Goal: Contribute content

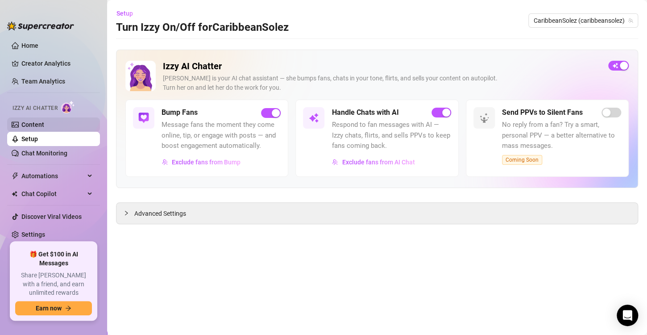
click at [29, 124] on link "Content" at bounding box center [32, 124] width 23 height 7
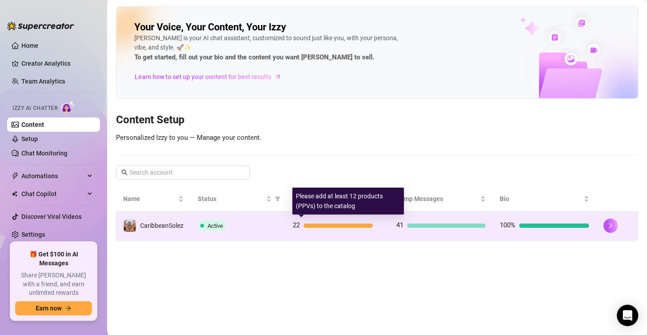
click at [328, 228] on div "22" at bounding box center [337, 225] width 89 height 11
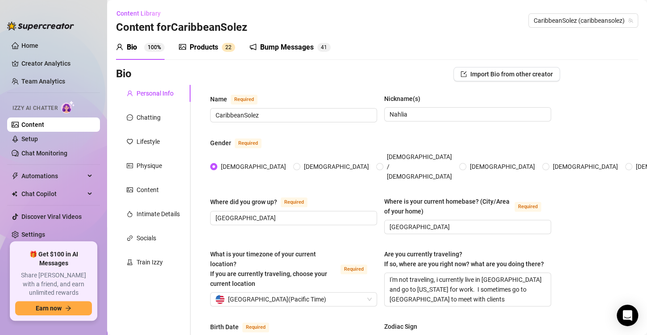
click at [277, 48] on div "Bump Messages" at bounding box center [287, 47] width 54 height 11
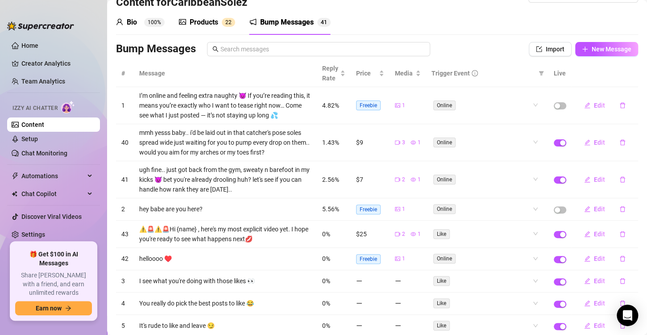
scroll to position [99, 0]
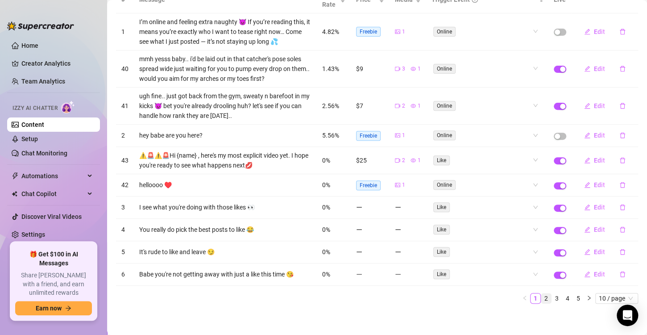
click at [541, 295] on link "2" at bounding box center [546, 298] width 10 height 10
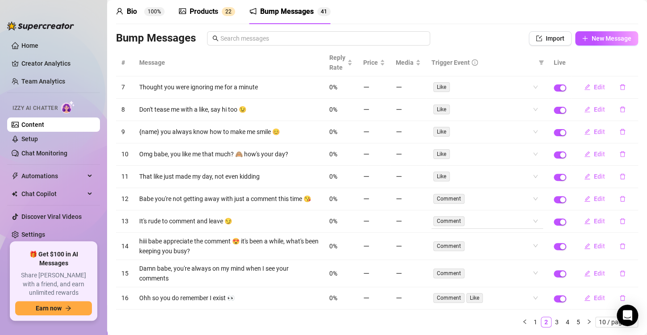
scroll to position [37, 0]
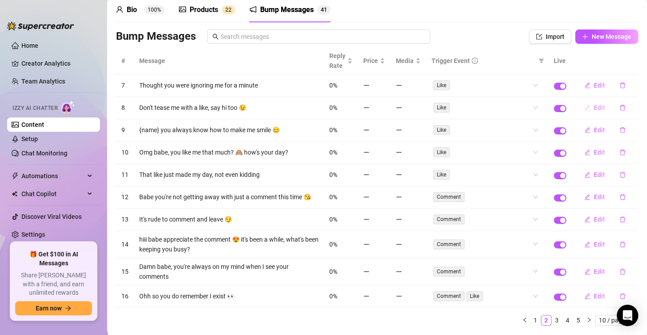
click at [594, 107] on span "Edit" at bounding box center [599, 107] width 11 height 7
type textarea "Don't tease me with a like, say hi too 😉"
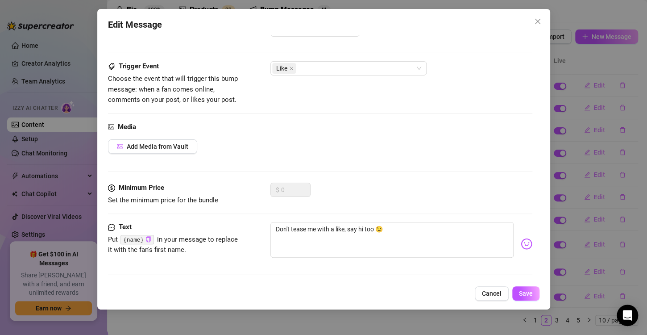
scroll to position [36, 0]
click at [172, 139] on button "Add Media from Vault" at bounding box center [152, 145] width 89 height 14
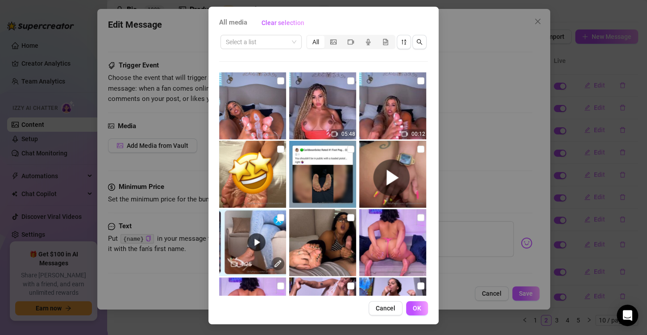
scroll to position [0, 0]
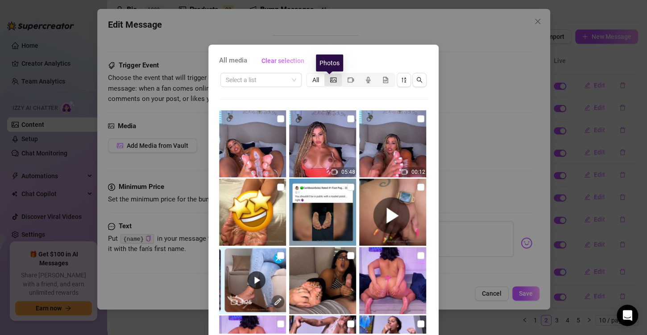
click at [330, 79] on icon "picture" at bounding box center [333, 80] width 6 height 6
click at [327, 75] on input "segmented control" at bounding box center [327, 75] width 0 height 0
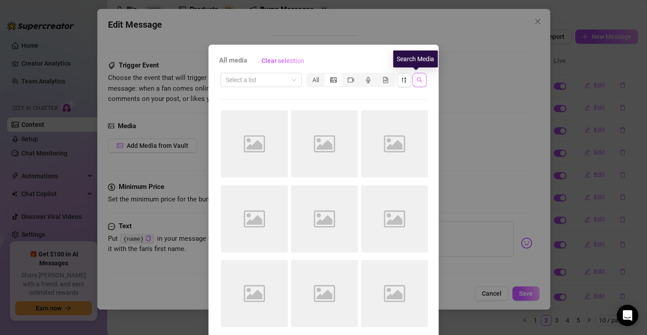
click at [416, 83] on span "button" at bounding box center [419, 79] width 6 height 7
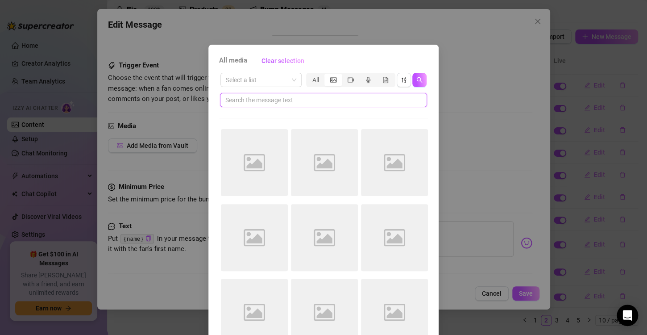
click at [401, 102] on input "text" at bounding box center [319, 100] width 189 height 10
type input "sexy"
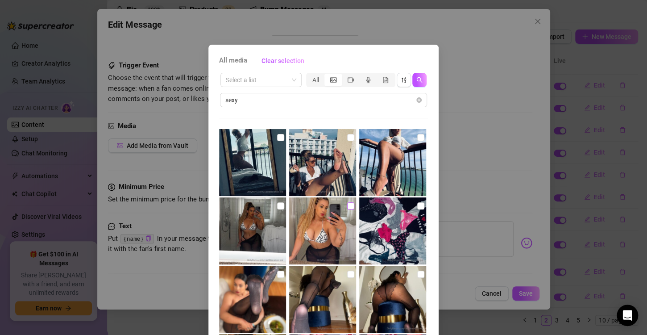
click at [347, 207] on input "checkbox" at bounding box center [350, 205] width 7 height 7
checkbox input "true"
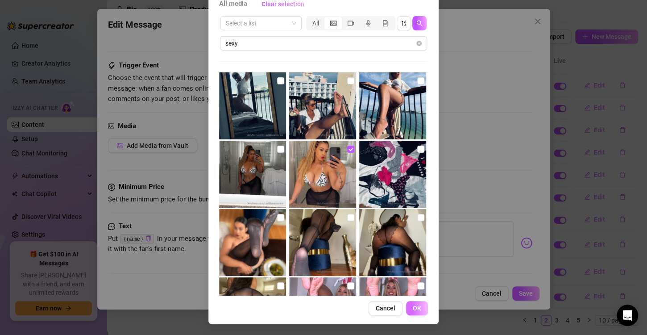
click at [415, 302] on button "OK" at bounding box center [417, 308] width 22 height 14
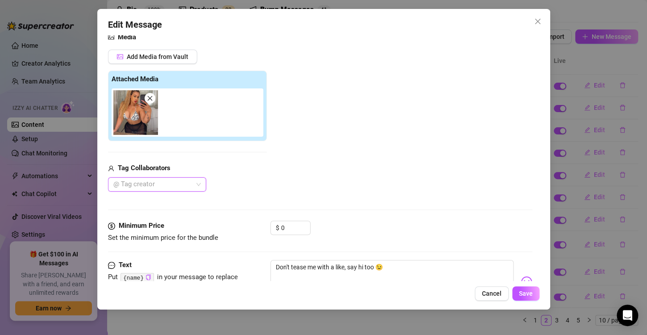
scroll to position [162, 0]
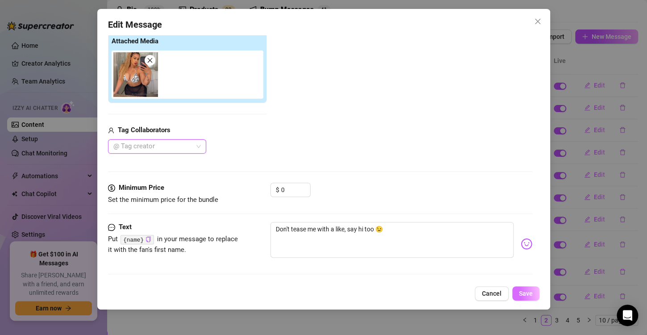
click at [525, 292] on span "Save" at bounding box center [526, 293] width 14 height 7
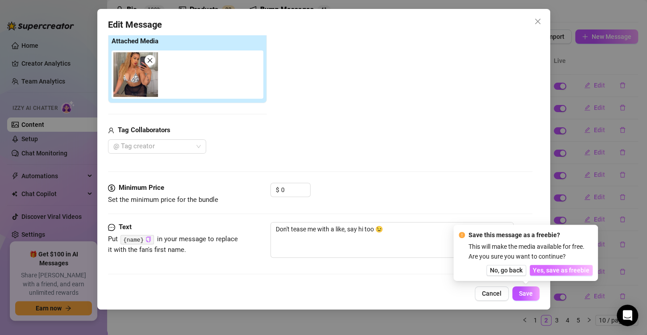
click at [553, 268] on span "Yes, save as freebie" at bounding box center [561, 269] width 57 height 7
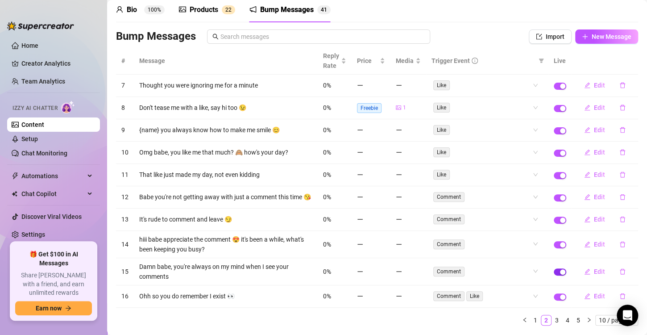
click at [554, 275] on button "button" at bounding box center [560, 271] width 12 height 7
click at [554, 247] on button "button" at bounding box center [560, 244] width 12 height 7
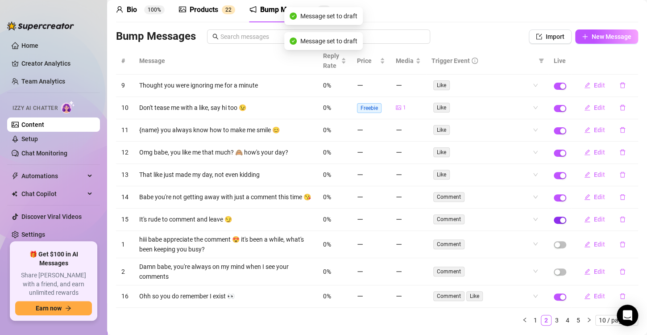
click at [554, 224] on span "button" at bounding box center [560, 219] width 12 height 7
click at [560, 199] on div "button" at bounding box center [562, 197] width 5 height 5
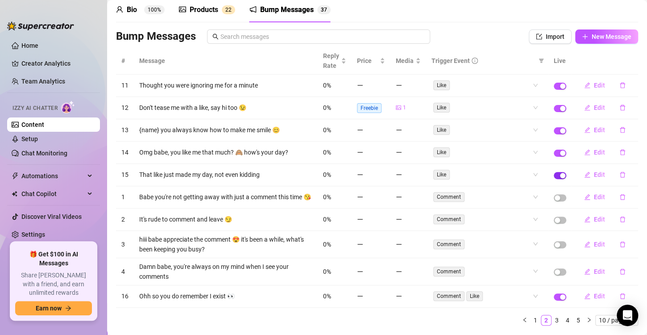
click at [554, 175] on span "button" at bounding box center [560, 175] width 12 height 7
click at [551, 155] on td at bounding box center [559, 152] width 23 height 22
click at [554, 149] on button "button" at bounding box center [560, 152] width 12 height 7
click at [560, 129] on div "button" at bounding box center [562, 130] width 5 height 5
click at [560, 87] on div "button" at bounding box center [562, 85] width 5 height 5
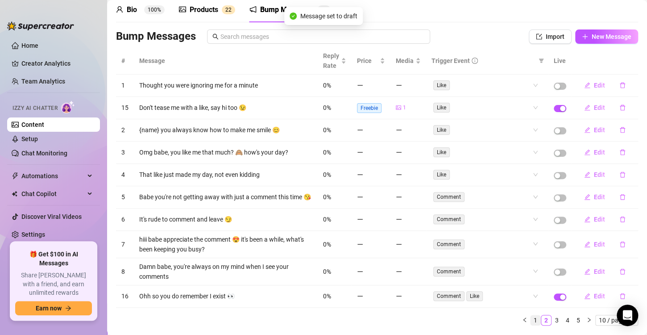
click at [531, 319] on link "1" at bounding box center [536, 320] width 10 height 10
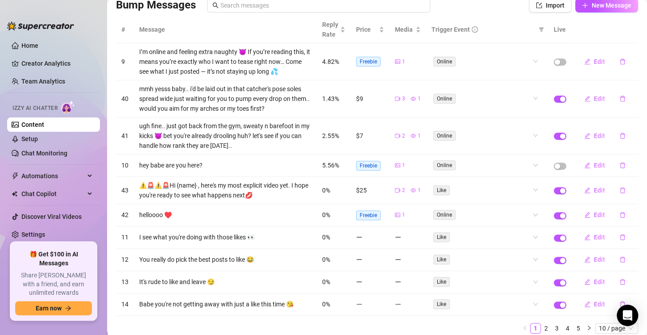
scroll to position [70, 0]
click at [554, 237] on button "button" at bounding box center [560, 236] width 12 height 7
click at [560, 281] on div "button" at bounding box center [562, 281] width 5 height 5
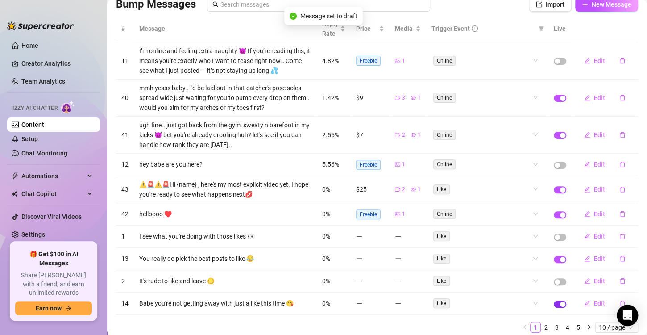
click at [554, 300] on button "button" at bounding box center [560, 303] width 12 height 7
click at [552, 322] on link "3" at bounding box center [557, 327] width 10 height 10
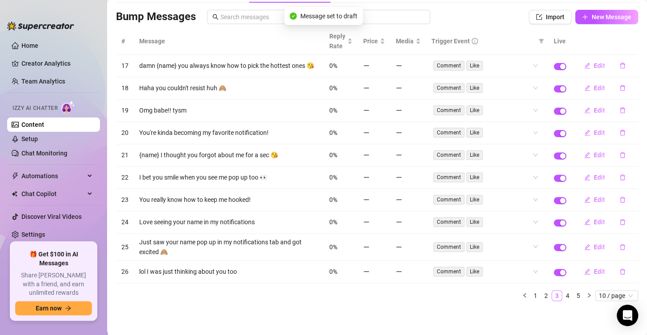
scroll to position [59, 0]
click at [553, 71] on td at bounding box center [559, 66] width 23 height 22
click at [554, 70] on span "button" at bounding box center [560, 66] width 12 height 7
click at [554, 89] on button "button" at bounding box center [560, 88] width 12 height 7
click at [554, 109] on td at bounding box center [559, 111] width 23 height 22
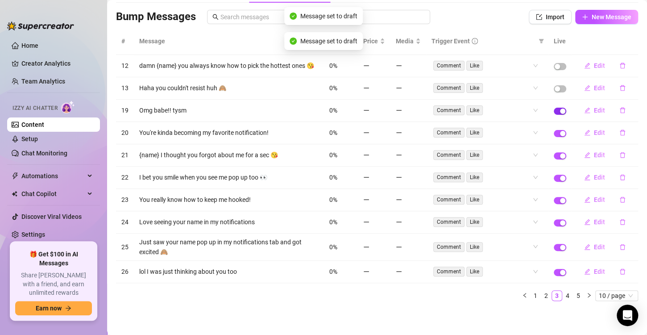
click at [554, 110] on span "button" at bounding box center [560, 111] width 12 height 7
click at [554, 136] on span "button" at bounding box center [560, 133] width 12 height 7
click at [554, 157] on span "button" at bounding box center [560, 155] width 12 height 7
click at [560, 179] on div "button" at bounding box center [562, 177] width 5 height 5
click at [554, 202] on button "button" at bounding box center [560, 200] width 12 height 7
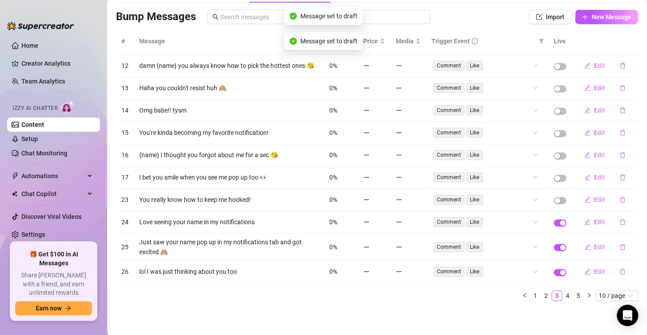
click at [551, 219] on td at bounding box center [559, 222] width 23 height 22
click at [554, 221] on button "button" at bounding box center [560, 222] width 12 height 7
click at [560, 248] on div "button" at bounding box center [562, 247] width 5 height 5
click at [554, 273] on span "button" at bounding box center [560, 272] width 12 height 7
click at [563, 293] on link "4" at bounding box center [568, 295] width 10 height 10
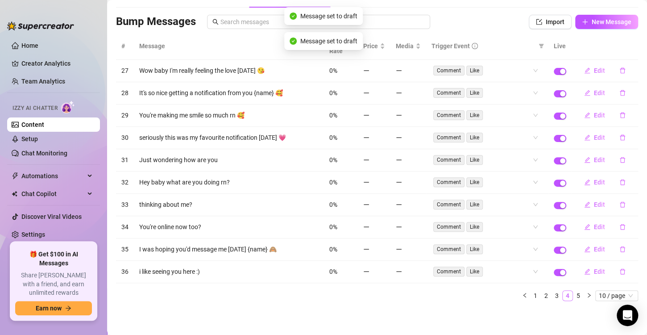
scroll to position [48, 0]
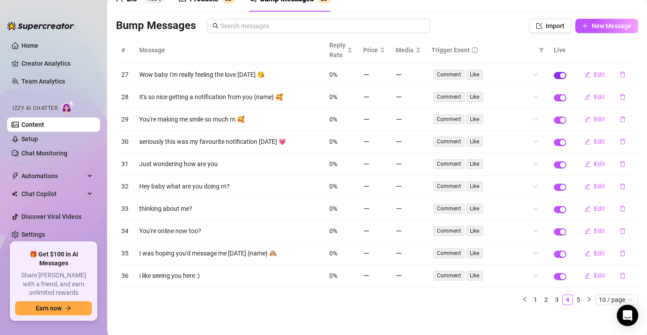
click at [554, 74] on span "button" at bounding box center [560, 75] width 12 height 7
click at [560, 96] on div "button" at bounding box center [562, 97] width 5 height 5
click at [554, 119] on button "button" at bounding box center [560, 119] width 12 height 7
click at [560, 143] on div "button" at bounding box center [562, 142] width 5 height 5
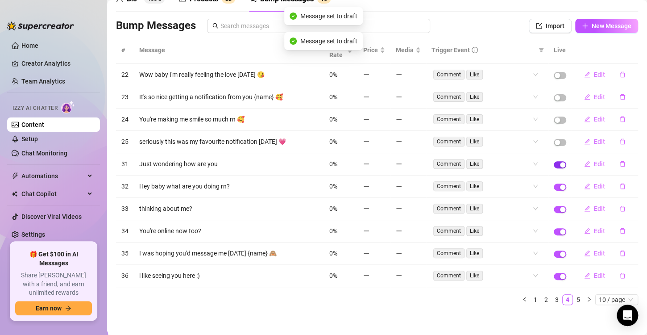
click at [560, 162] on div "button" at bounding box center [562, 164] width 5 height 5
click at [554, 183] on span "button" at bounding box center [560, 186] width 12 height 7
click at [560, 207] on div "button" at bounding box center [562, 209] width 5 height 5
click at [560, 230] on div "button" at bounding box center [562, 231] width 5 height 5
click at [560, 251] on div "button" at bounding box center [562, 253] width 5 height 5
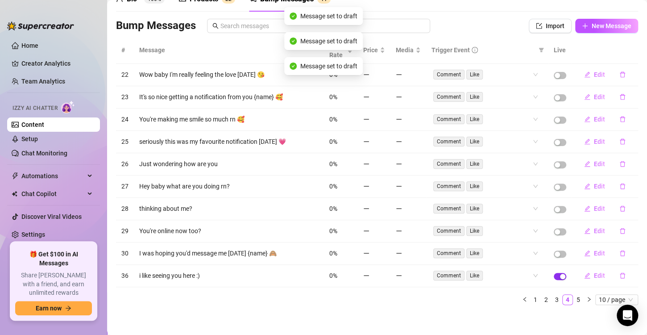
click at [554, 273] on span "button" at bounding box center [560, 276] width 12 height 7
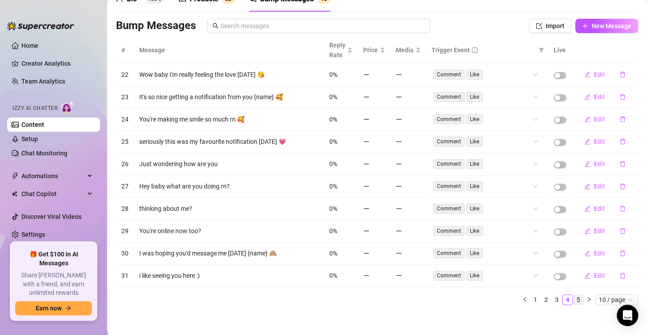
click at [573, 296] on link "5" at bounding box center [578, 299] width 10 height 10
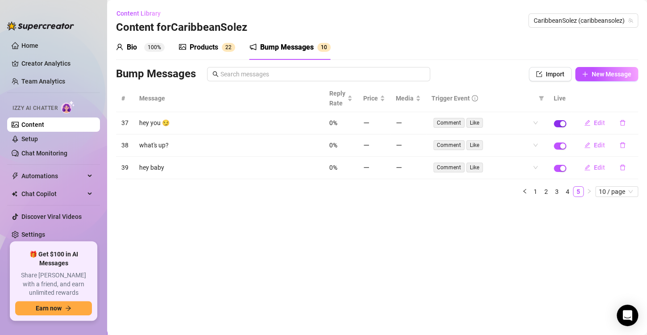
click at [560, 125] on div "button" at bounding box center [562, 123] width 5 height 5
click at [560, 125] on span "button" at bounding box center [560, 123] width 12 height 7
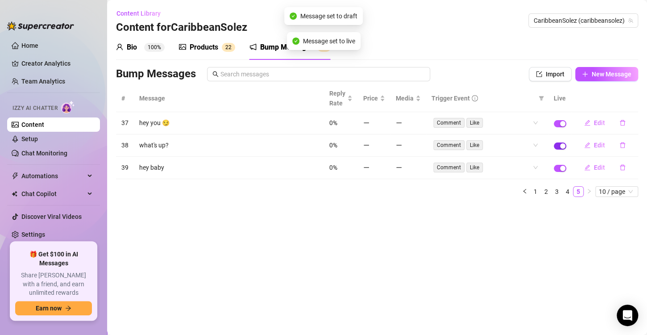
click at [560, 147] on div "button" at bounding box center [562, 145] width 5 height 5
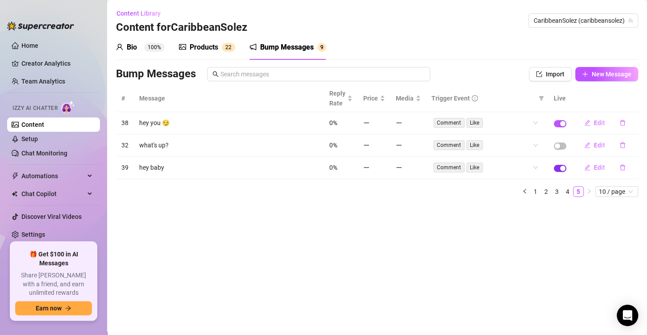
click at [558, 168] on span "button" at bounding box center [560, 168] width 12 height 7
click at [596, 123] on span "Edit" at bounding box center [599, 122] width 11 height 7
type textarea "hey you 😏"
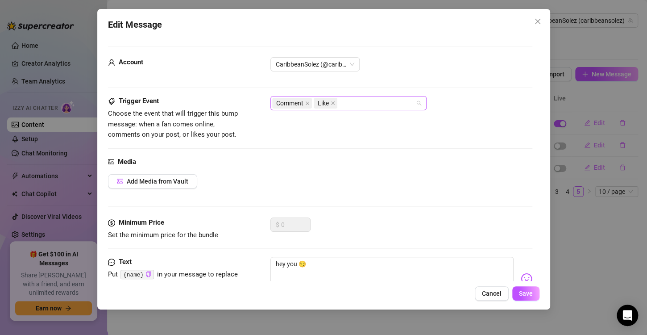
click at [425, 105] on div "Comment Like" at bounding box center [348, 103] width 156 height 14
click at [417, 104] on div "Comment Like" at bounding box center [348, 103] width 156 height 14
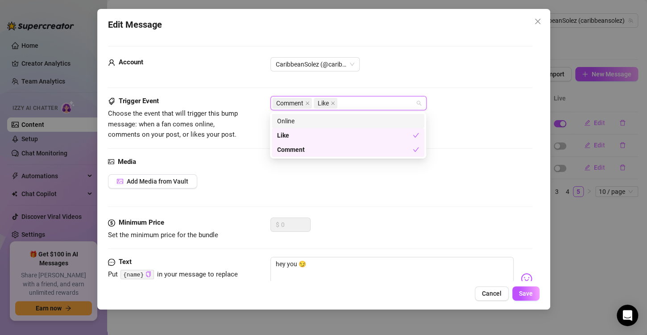
click at [332, 117] on div "Online" at bounding box center [348, 121] width 142 height 10
click at [333, 104] on icon "close" at bounding box center [333, 103] width 4 height 4
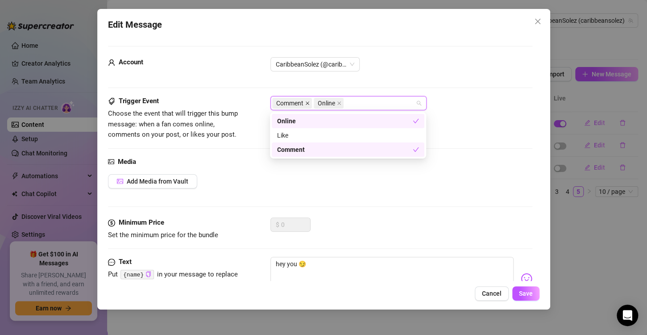
click at [307, 104] on icon "close" at bounding box center [307, 103] width 4 height 4
click at [340, 83] on div "Account CaribbeanSolez (@caribbeansolez)" at bounding box center [320, 76] width 424 height 39
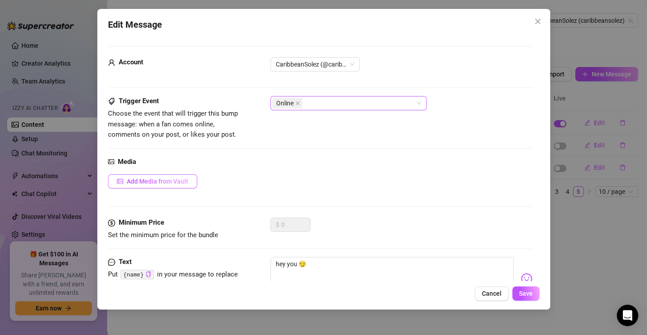
click at [177, 181] on span "Add Media from Vault" at bounding box center [158, 181] width 62 height 7
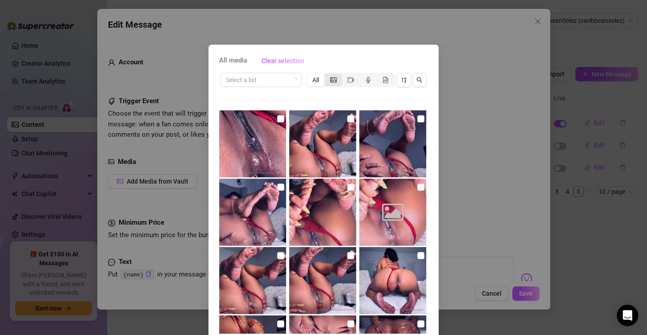
click at [330, 79] on icon "picture" at bounding box center [333, 80] width 6 height 6
click at [327, 75] on input "segmented control" at bounding box center [327, 75] width 0 height 0
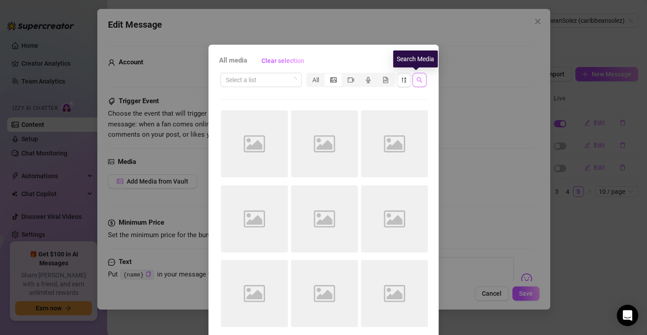
click at [417, 78] on icon "search" at bounding box center [419, 80] width 6 height 6
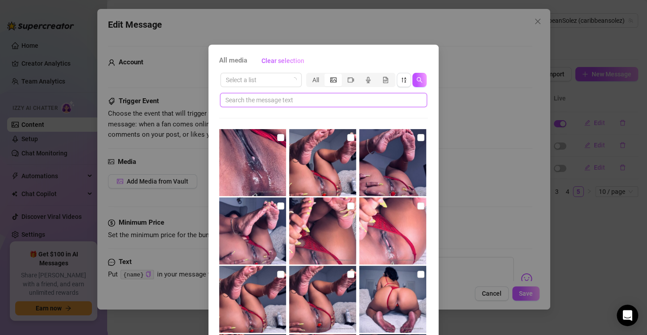
click at [348, 100] on input "text" at bounding box center [319, 100] width 189 height 10
type input "HI"
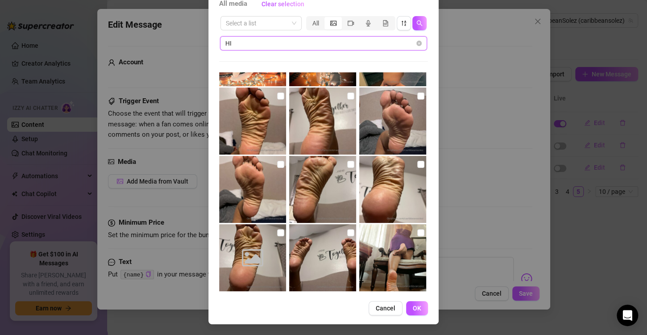
scroll to position [2043, 0]
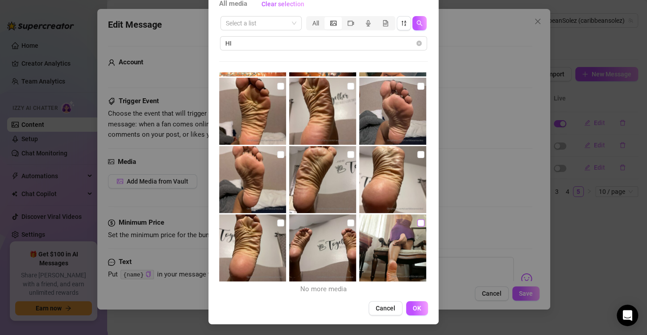
click at [417, 220] on input "checkbox" at bounding box center [420, 222] width 7 height 7
click at [417, 223] on input "checkbox" at bounding box center [420, 222] width 7 height 7
checkbox input "false"
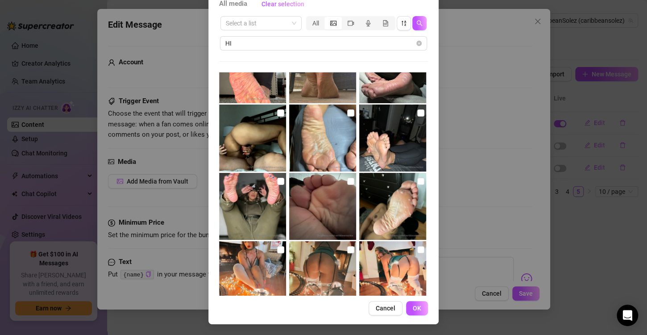
scroll to position [1604, 0]
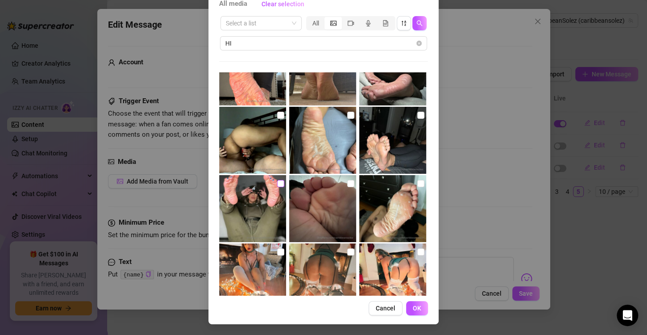
click at [277, 181] on input "checkbox" at bounding box center [280, 183] width 7 height 7
checkbox input "true"
click at [413, 308] on span "OK" at bounding box center [417, 307] width 8 height 7
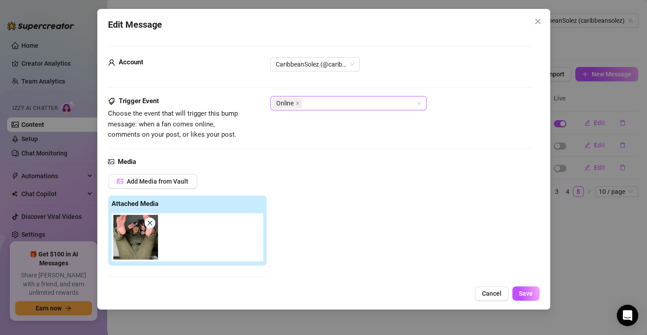
scroll to position [162, 0]
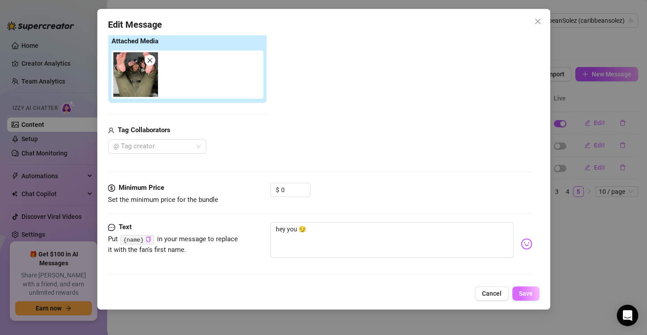
click at [524, 292] on span "Save" at bounding box center [526, 293] width 14 height 7
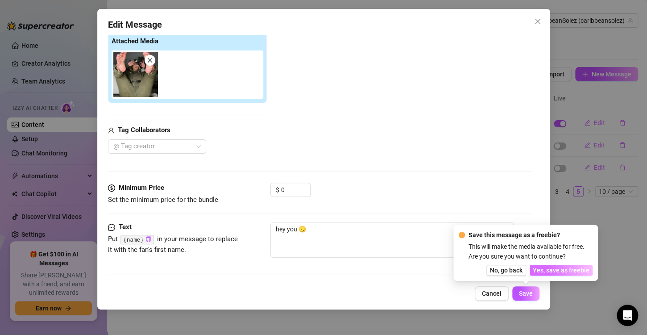
click at [555, 271] on span "Yes, save as freebie" at bounding box center [561, 269] width 57 height 7
